Goal: Task Accomplishment & Management: Use online tool/utility

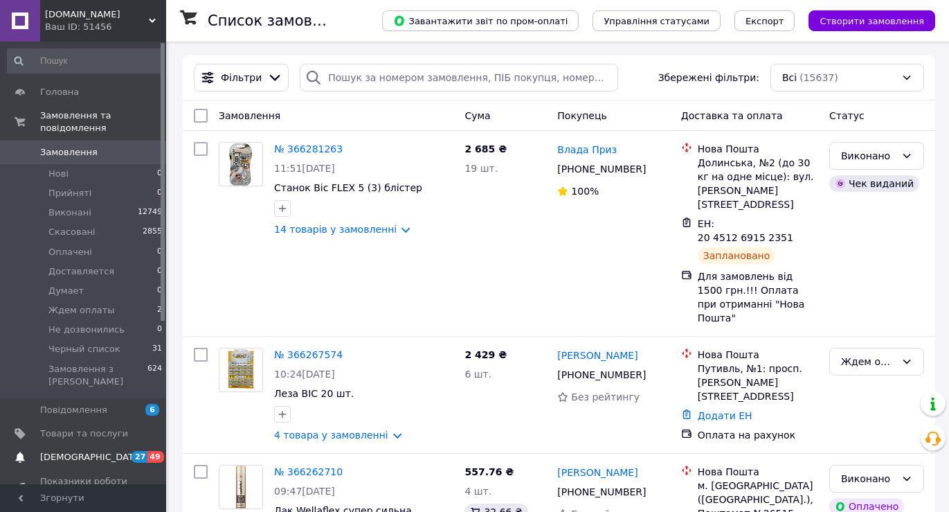
click at [66, 427] on span "Товари та послуги" at bounding box center [84, 433] width 88 height 12
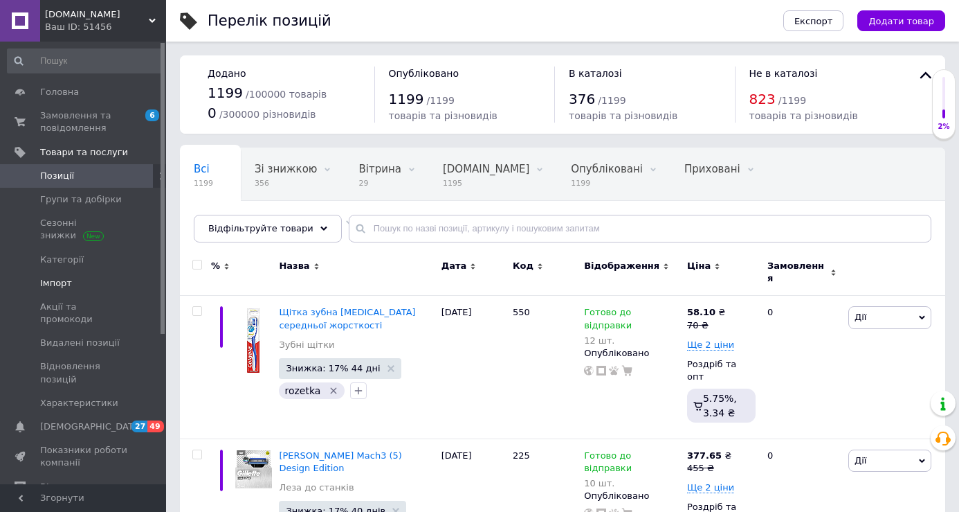
click at [49, 282] on span "Імпорт" at bounding box center [56, 283] width 32 height 12
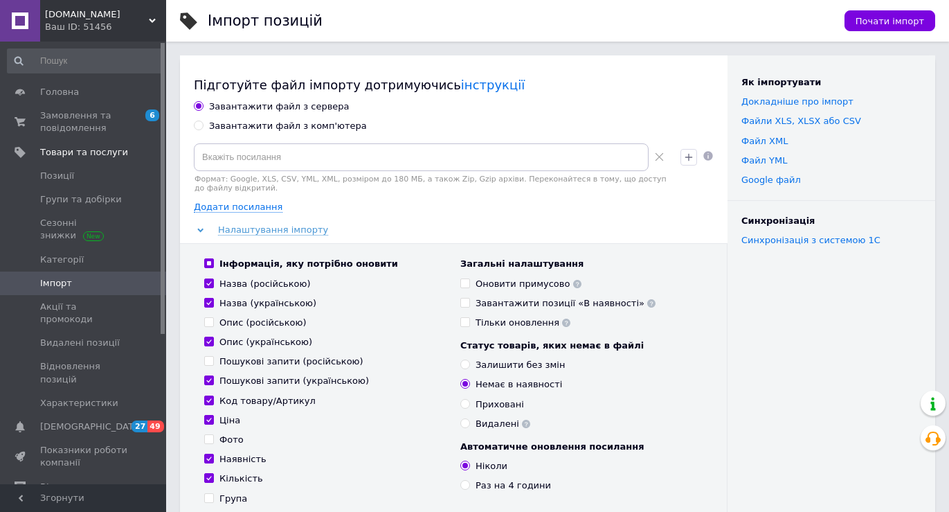
click at [200, 129] on input "Завантажити файл з комп'ютера" at bounding box center [198, 124] width 9 height 9
radio input "true"
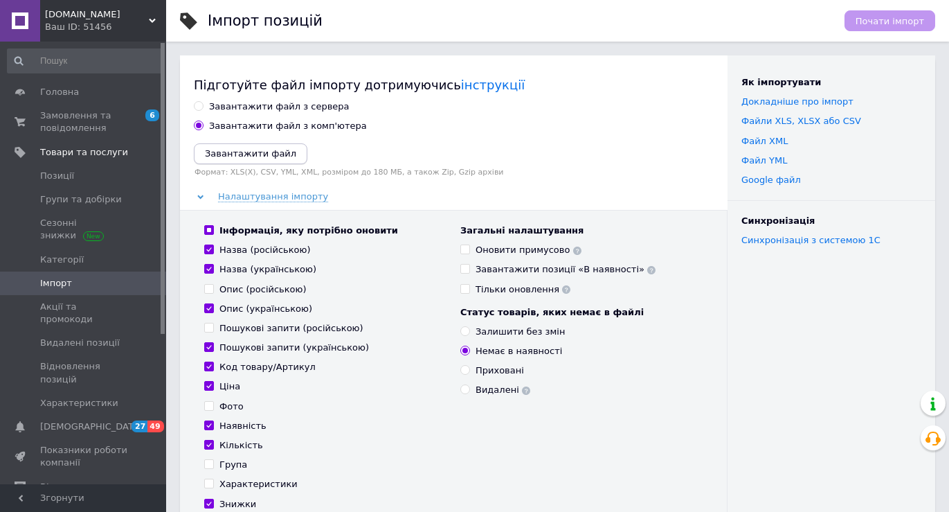
click at [230, 159] on button "Завантажити файл" at bounding box center [251, 153] width 114 height 21
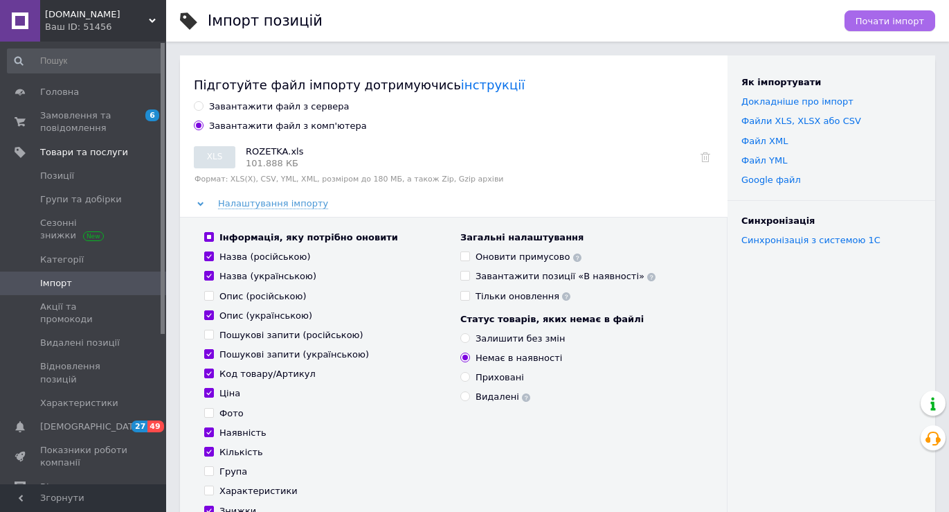
click at [881, 19] on span "Почати імпорт" at bounding box center [890, 21] width 69 height 10
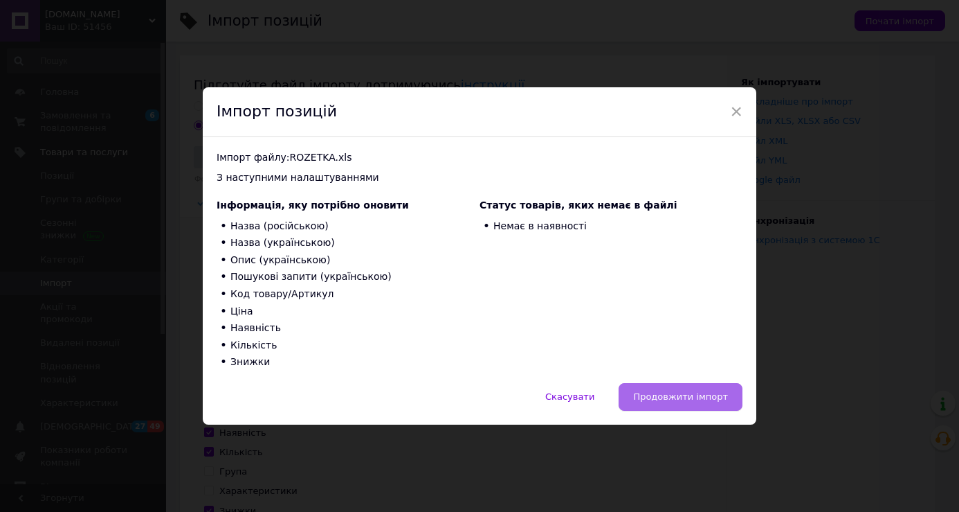
click at [676, 395] on span "Продовжити імпорт" at bounding box center [680, 396] width 95 height 10
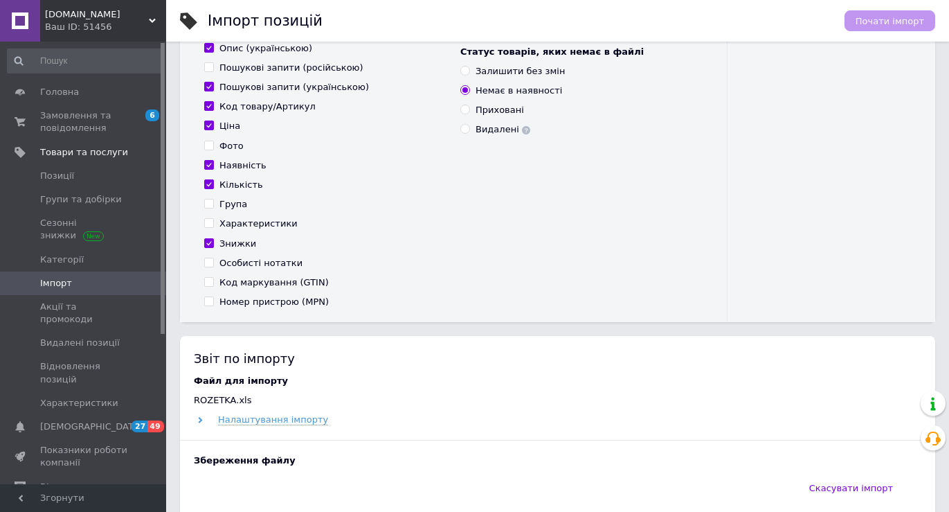
scroll to position [346, 0]
